Goal: Navigation & Orientation: Understand site structure

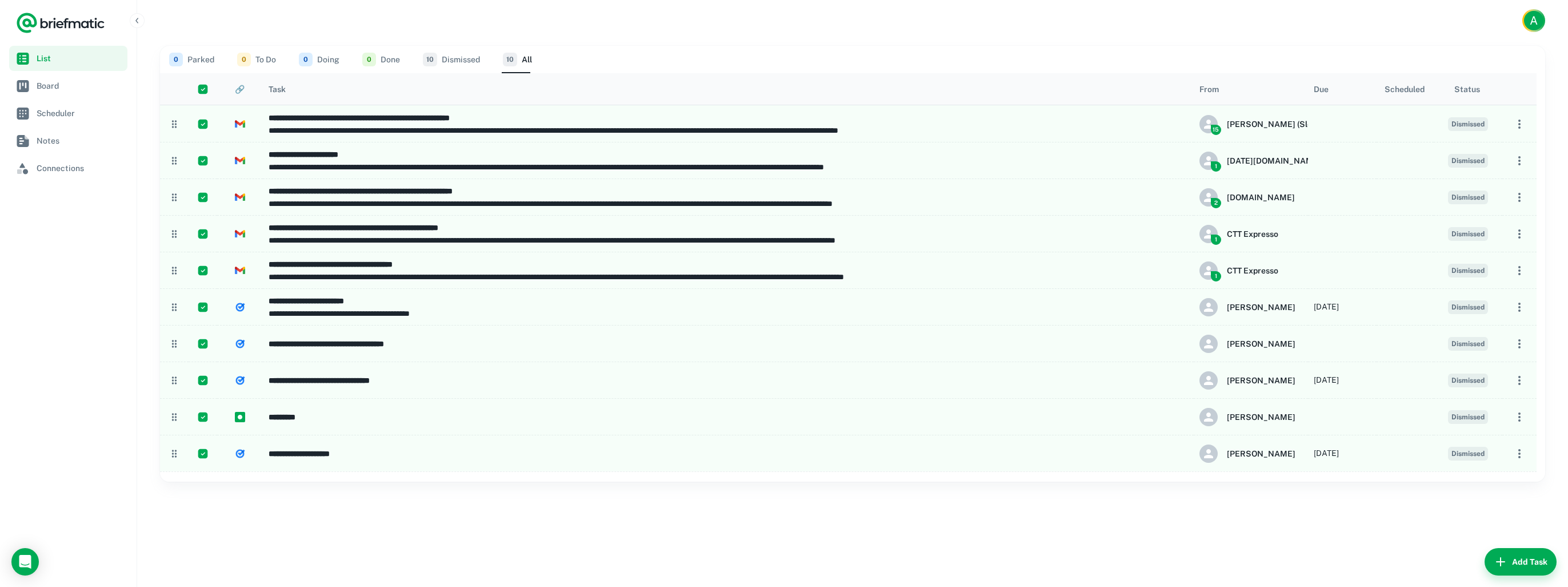
click at [524, 59] on button "10 All" at bounding box center [517, 59] width 29 height 27
click at [94, 59] on span "List" at bounding box center [79, 58] width 87 height 13
click at [1515, 127] on icon "button" at bounding box center [1519, 124] width 14 height 14
click at [1041, 51] on div at bounding box center [784, 294] width 1568 height 587
click at [200, 60] on button "0 Parked" at bounding box center [191, 59] width 45 height 27
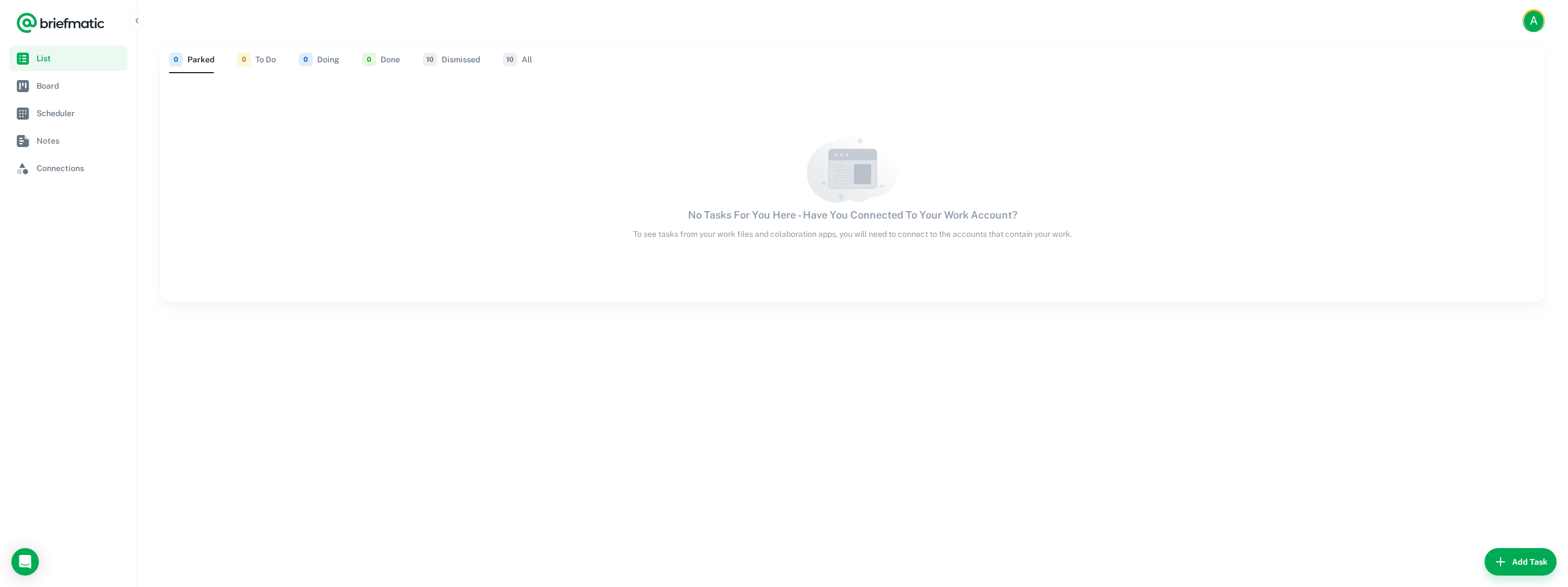
click at [260, 59] on button "0 To Do" at bounding box center [256, 59] width 39 height 27
click at [328, 61] on button "0 Doing" at bounding box center [319, 59] width 41 height 27
click at [387, 56] on button "0 Done" at bounding box center [381, 59] width 38 height 27
click at [452, 58] on button "10 Dismissed" at bounding box center [451, 59] width 57 height 27
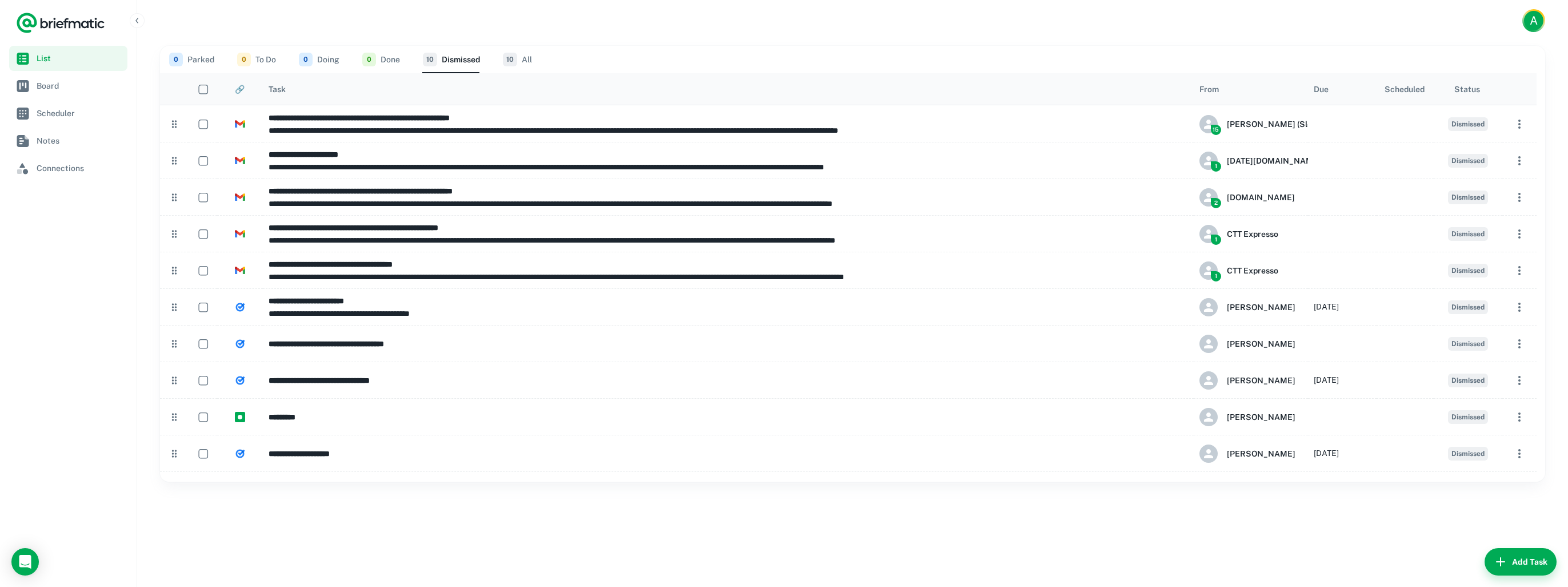
click at [526, 60] on button "10 All" at bounding box center [517, 59] width 29 height 27
click at [464, 56] on button "10 Dismissed" at bounding box center [451, 59] width 57 height 27
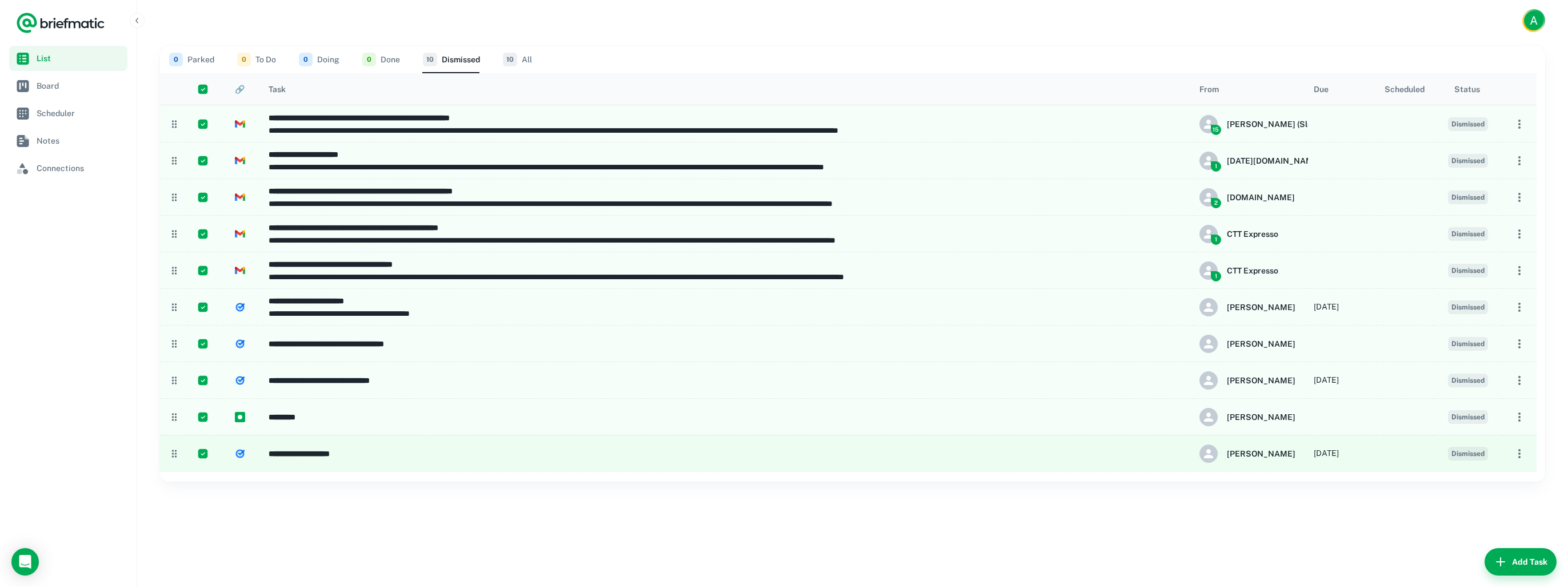
click at [1518, 452] on icon "button" at bounding box center [1519, 454] width 14 height 14
click at [1512, 477] on icon at bounding box center [1516, 474] width 11 height 11
click at [1084, 33] on div at bounding box center [784, 294] width 1568 height 587
click at [50, 85] on div at bounding box center [784, 294] width 1568 height 587
click at [50, 85] on span "Board" at bounding box center [79, 85] width 87 height 13
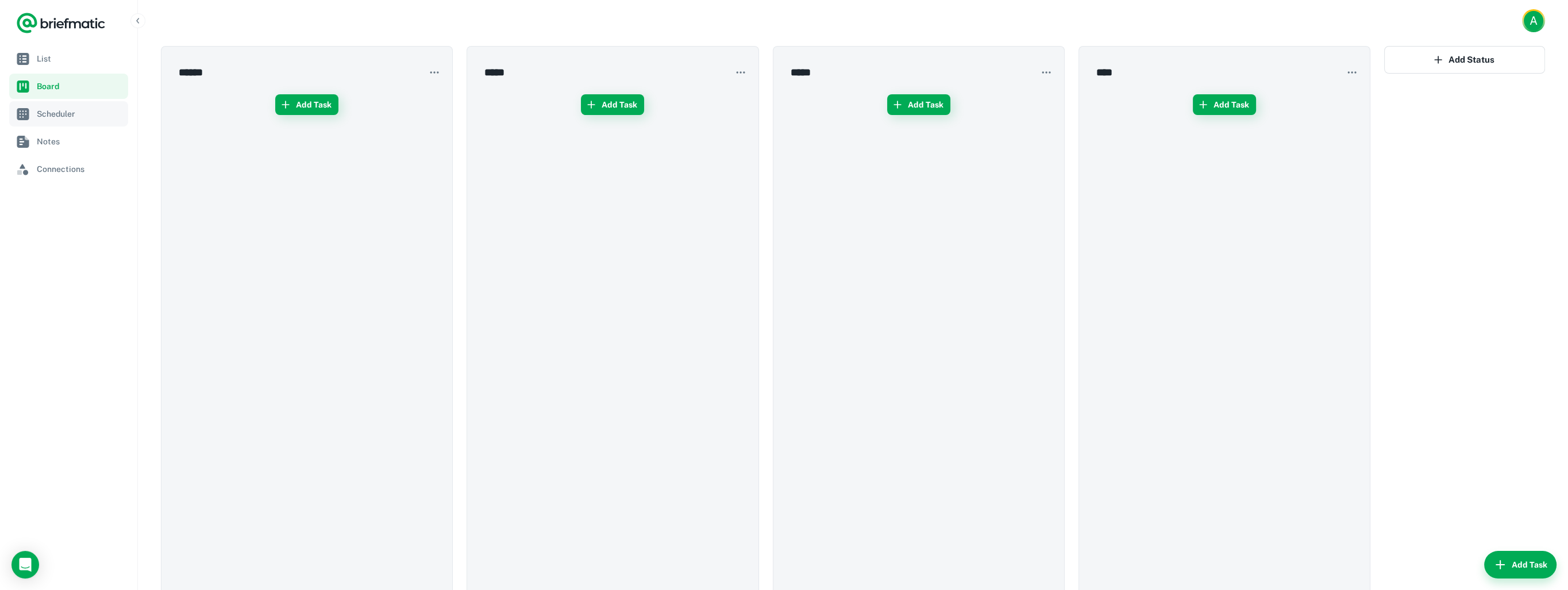
click at [58, 114] on span "Scheduler" at bounding box center [80, 113] width 87 height 13
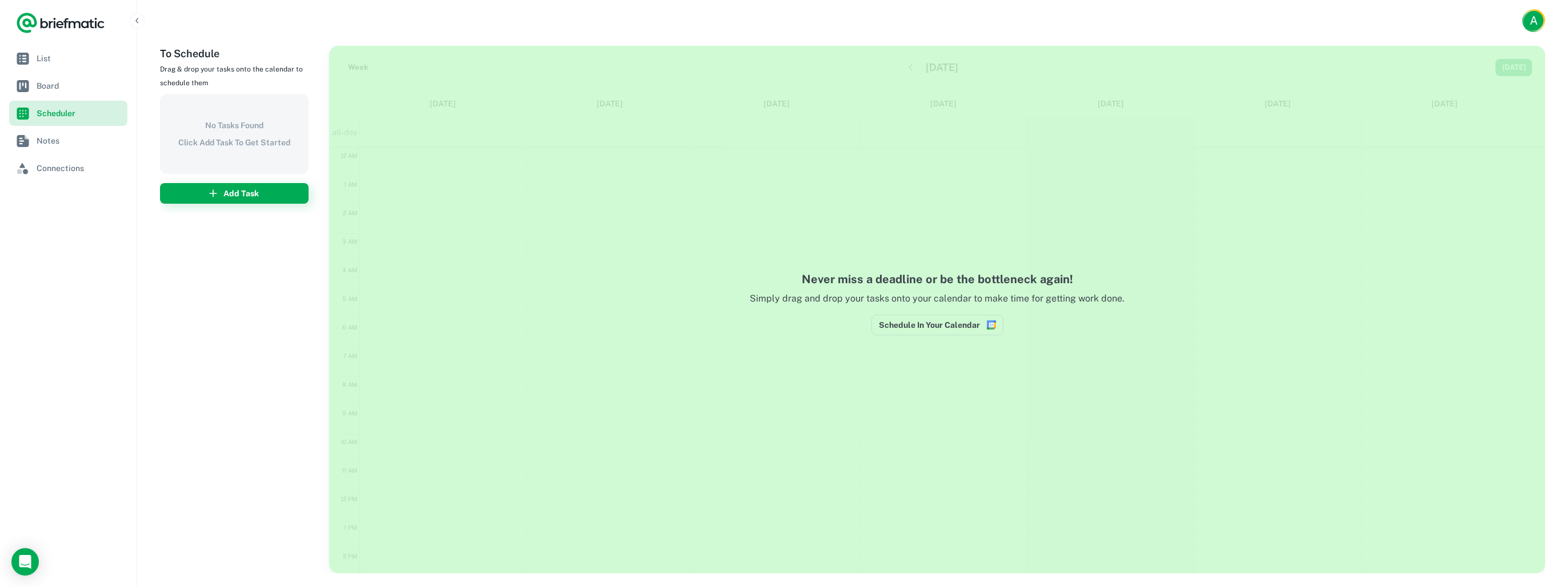
scroll to position [171, 0]
